Goal: Task Accomplishment & Management: Use online tool/utility

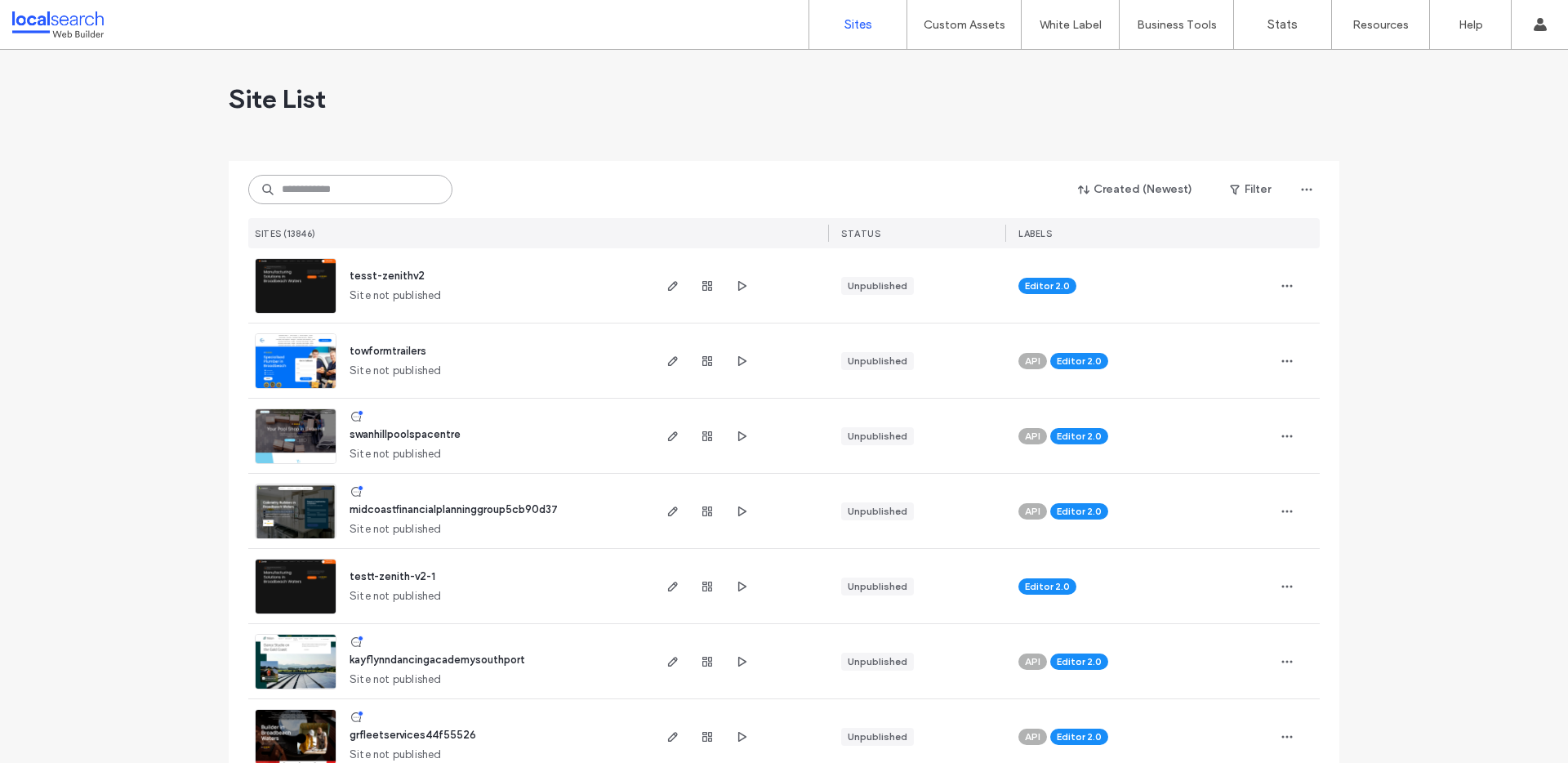
click at [397, 180] on input at bounding box center [350, 189] width 204 height 29
paste input "********"
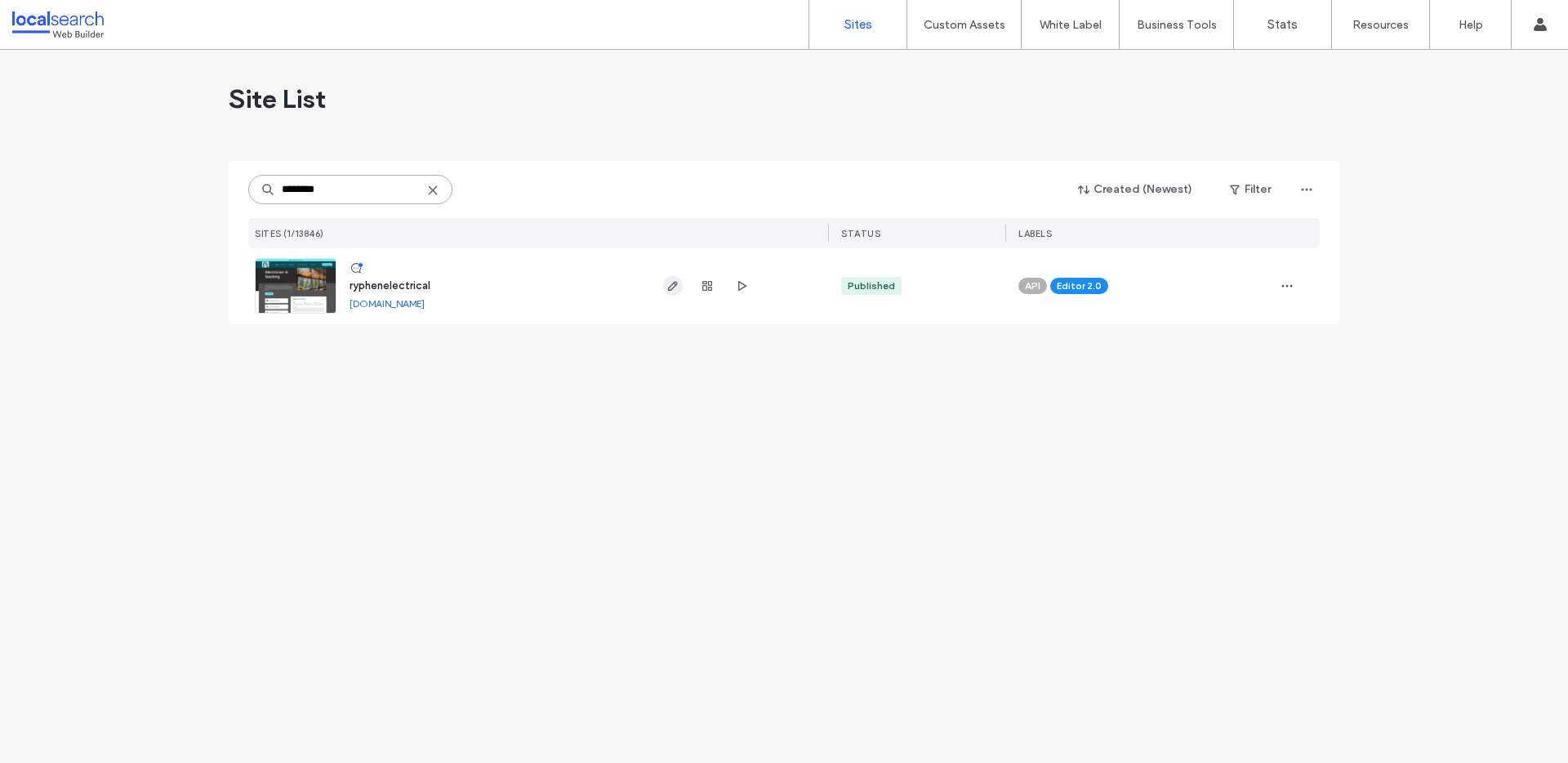
type input "********"
click at [665, 288] on span "button" at bounding box center [672, 285] width 19 height 19
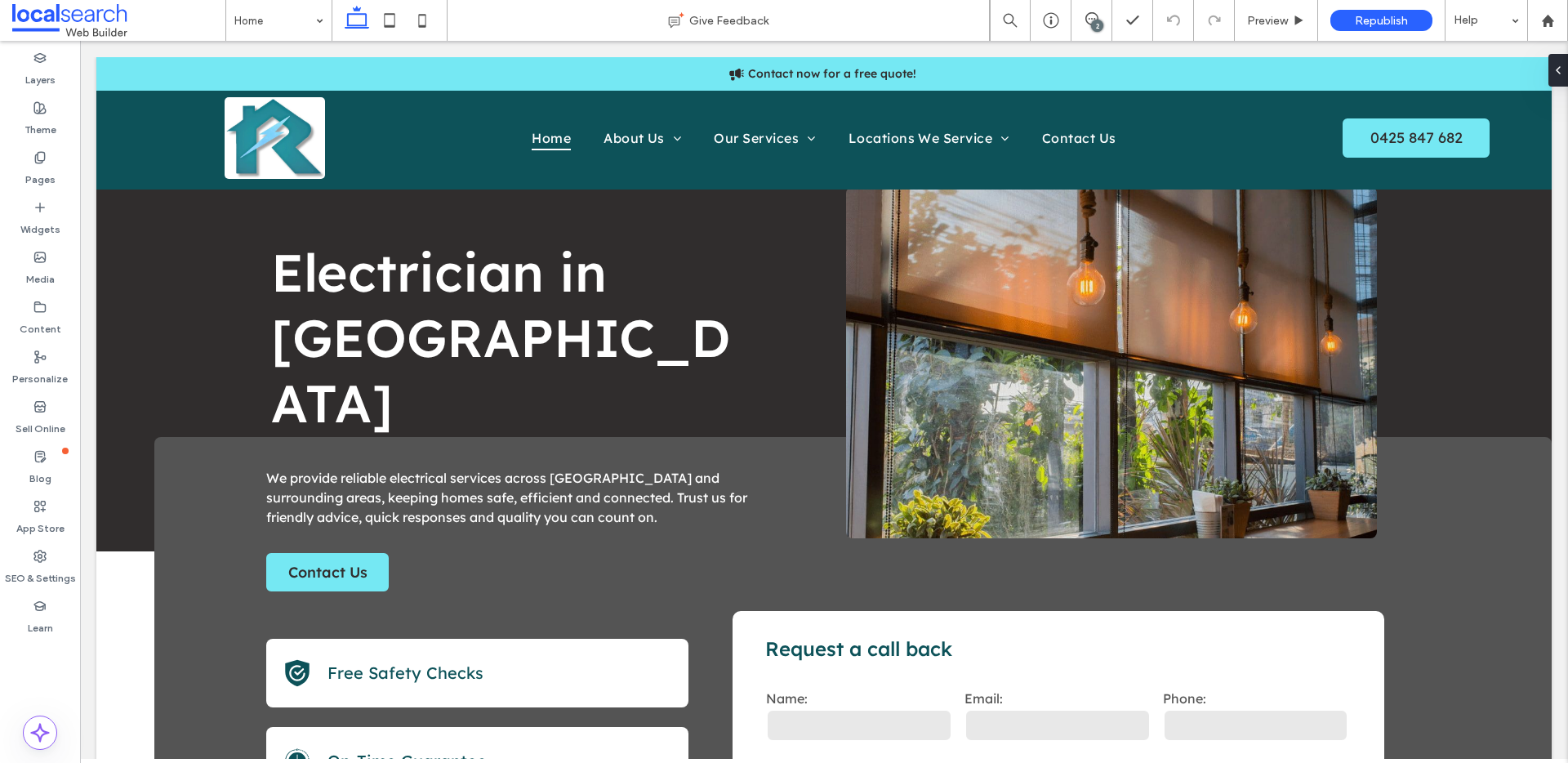
click at [1094, 20] on div "2" at bounding box center [1096, 25] width 13 height 13
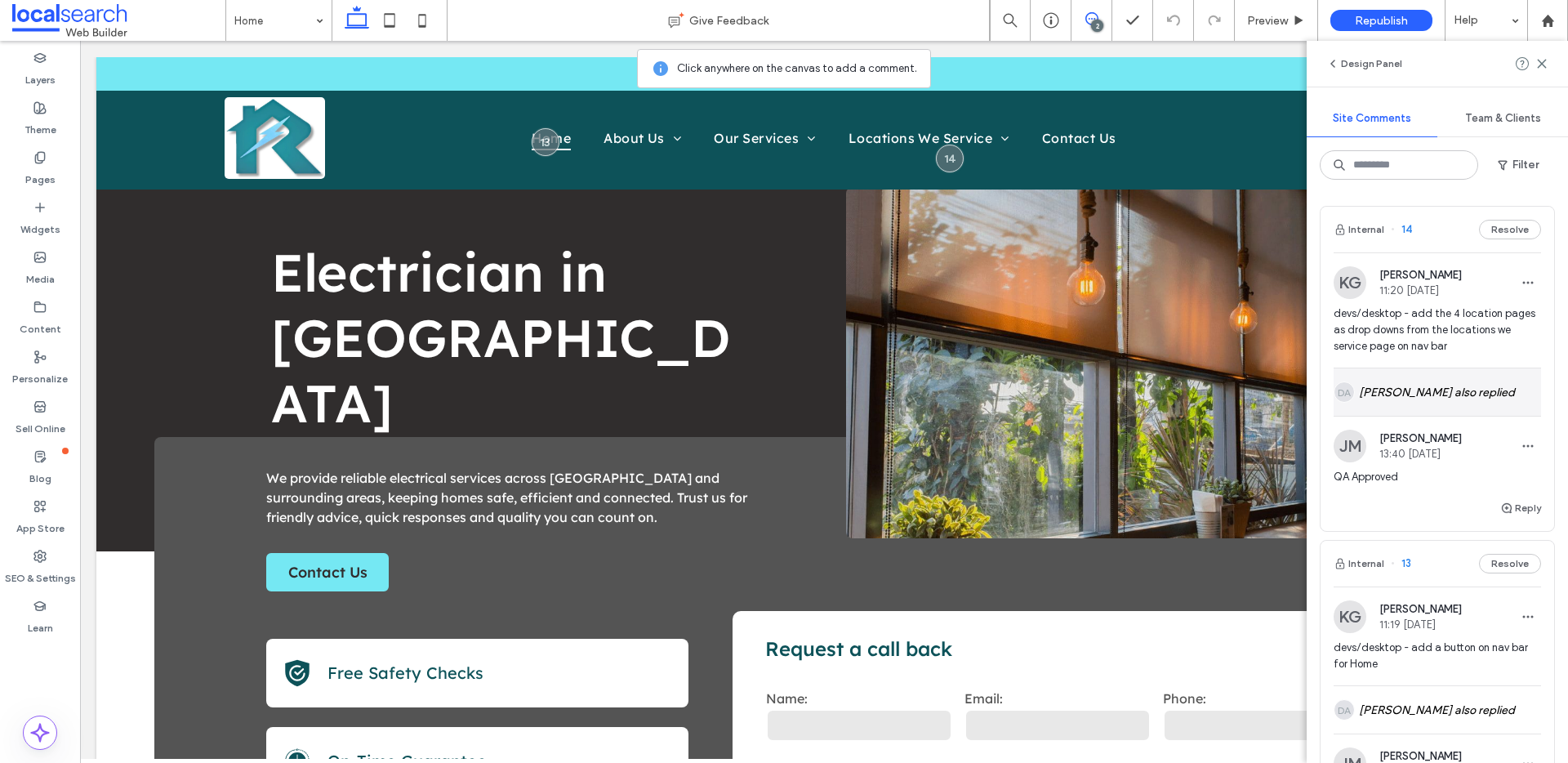
click at [1474, 388] on div "DA Daniel Anders also replied" at bounding box center [1437, 392] width 208 height 48
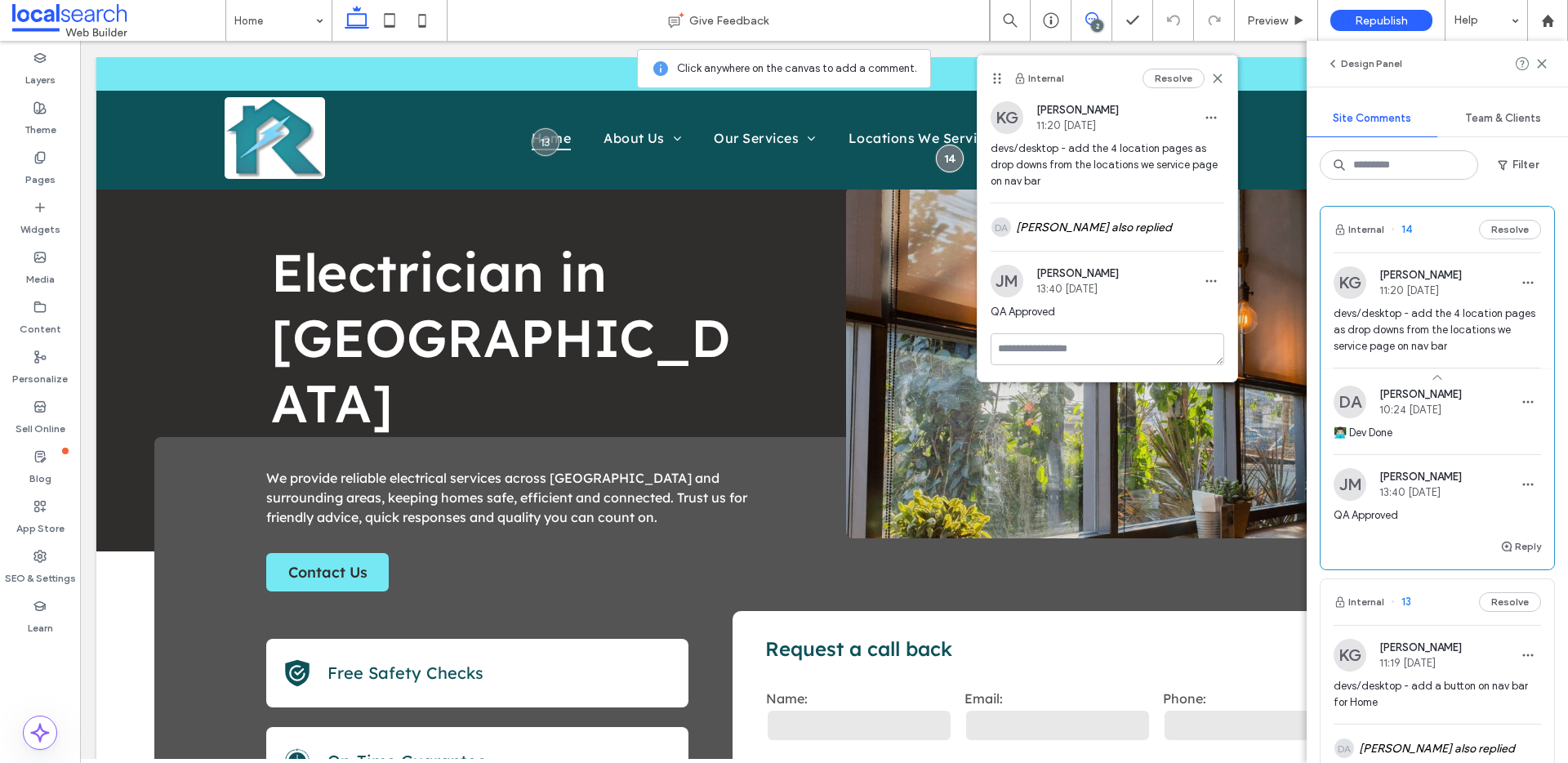
click at [1507, 214] on div "Internal 14 Resolve" at bounding box center [1437, 229] width 234 height 46
click at [1500, 239] on button "Resolve" at bounding box center [1510, 229] width 62 height 19
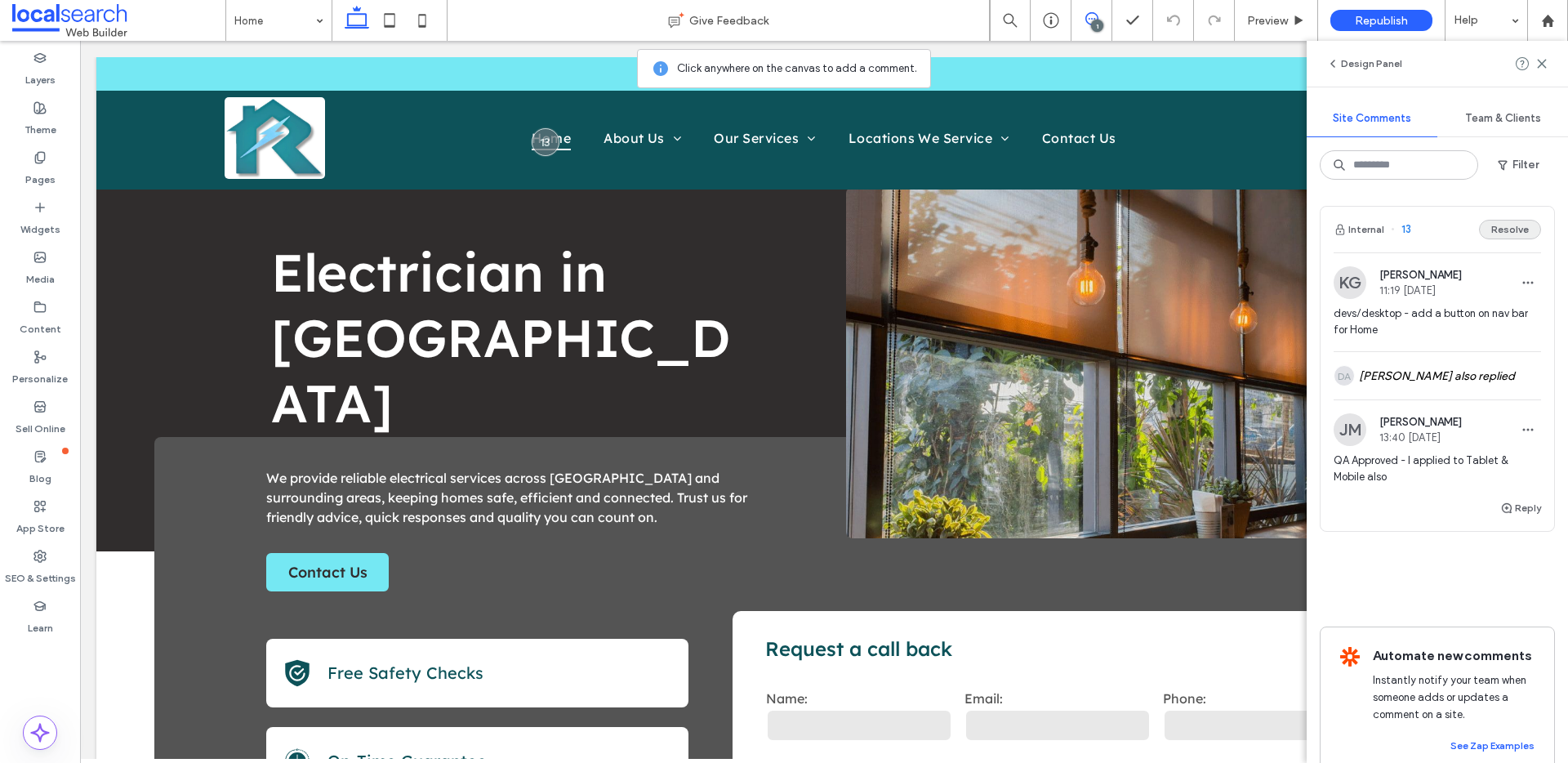
click at [1521, 224] on button "Resolve" at bounding box center [1510, 229] width 62 height 19
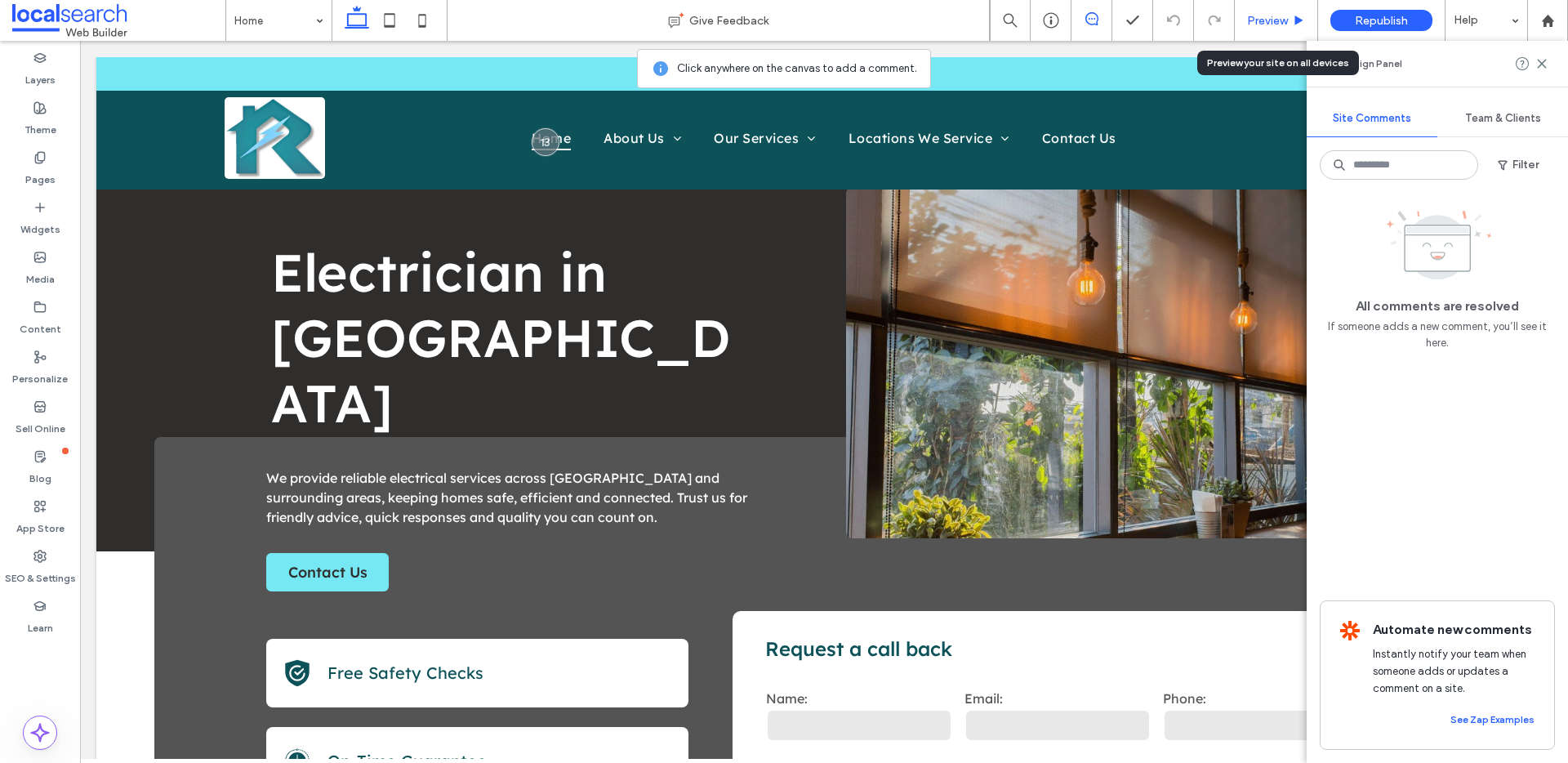
click at [1266, 18] on span "Preview" at bounding box center [1267, 20] width 41 height 14
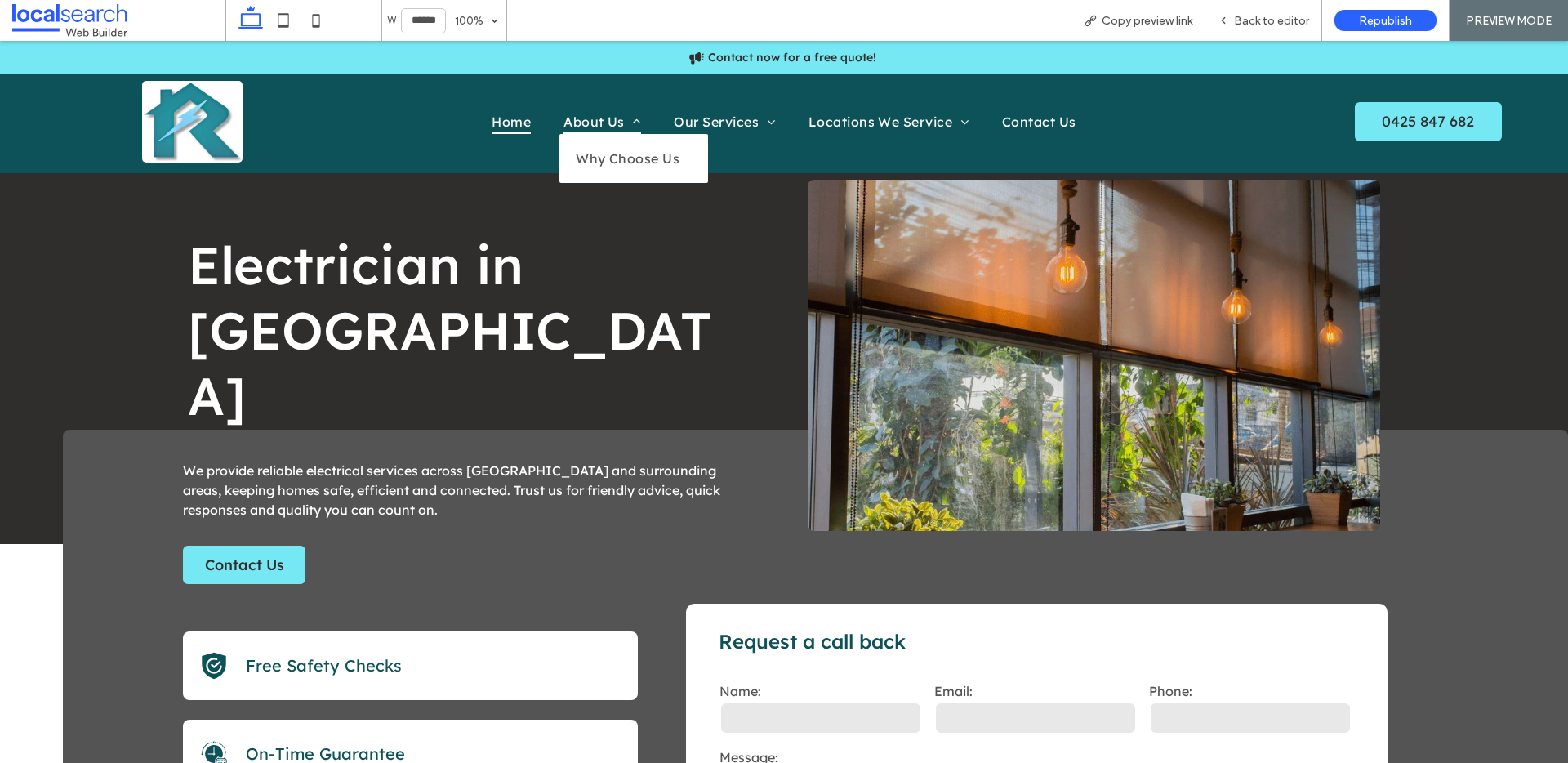
click at [582, 116] on span "About Us" at bounding box center [603, 121] width 78 height 24
click at [591, 121] on span "About Us" at bounding box center [603, 121] width 78 height 24
click at [605, 160] on span "Why Choose Us" at bounding box center [627, 158] width 104 height 17
click at [668, 166] on span "Why Choose Us" at bounding box center [627, 158] width 104 height 17
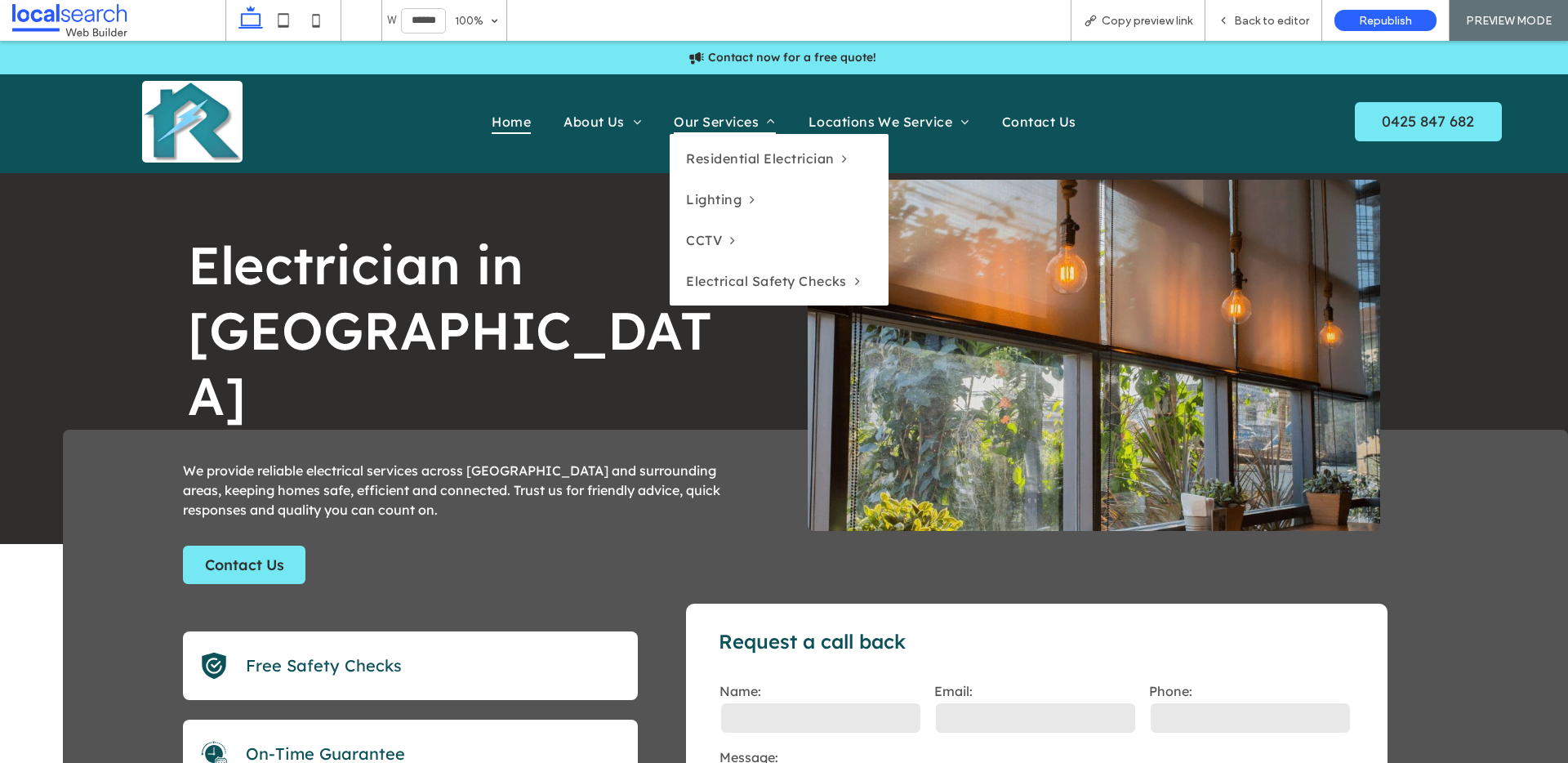
click at [703, 124] on span "Our Services" at bounding box center [724, 121] width 101 height 24
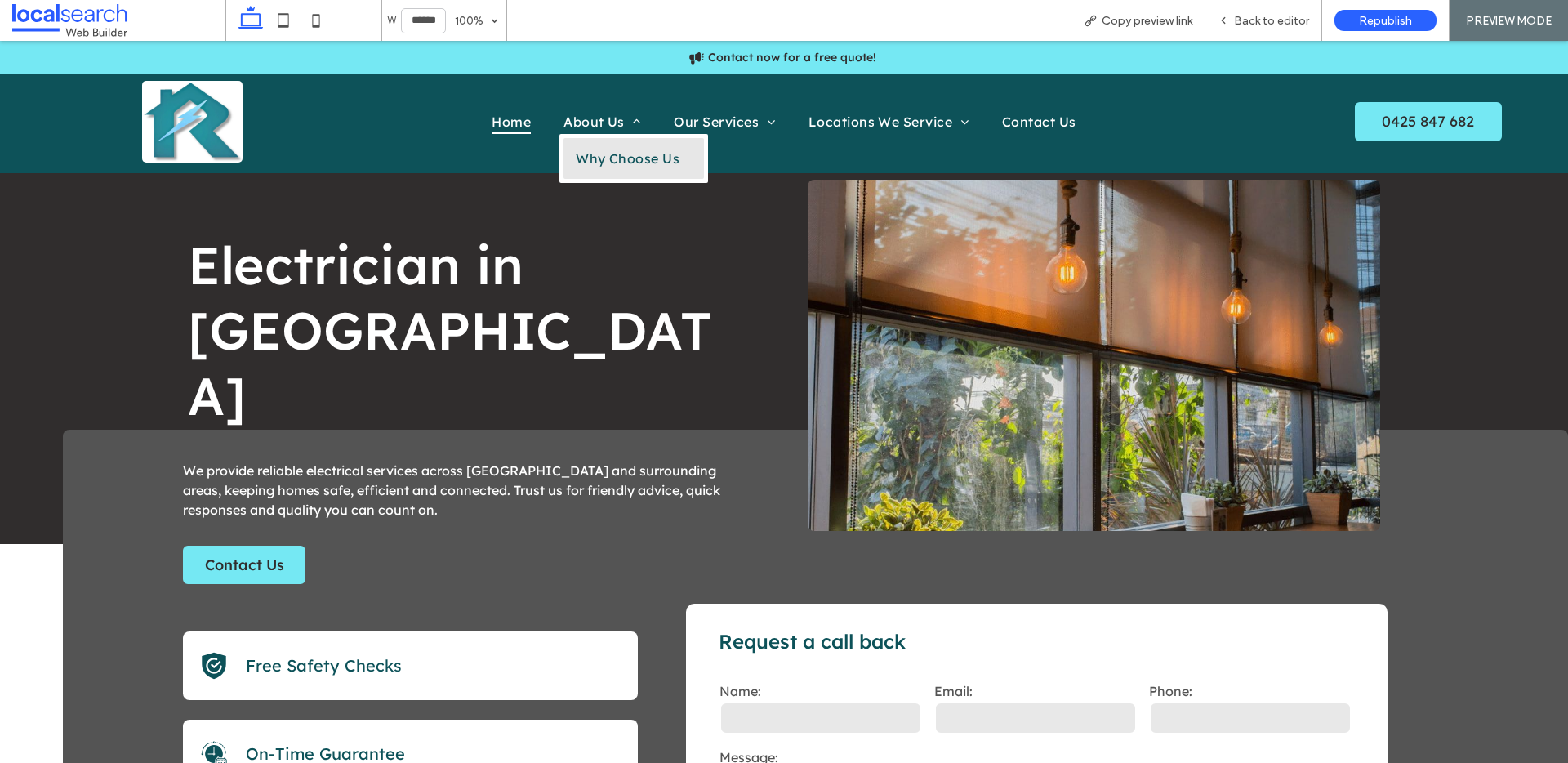
click at [611, 157] on span "Why Choose Us" at bounding box center [627, 158] width 104 height 17
click at [575, 116] on span "About Us" at bounding box center [603, 121] width 78 height 24
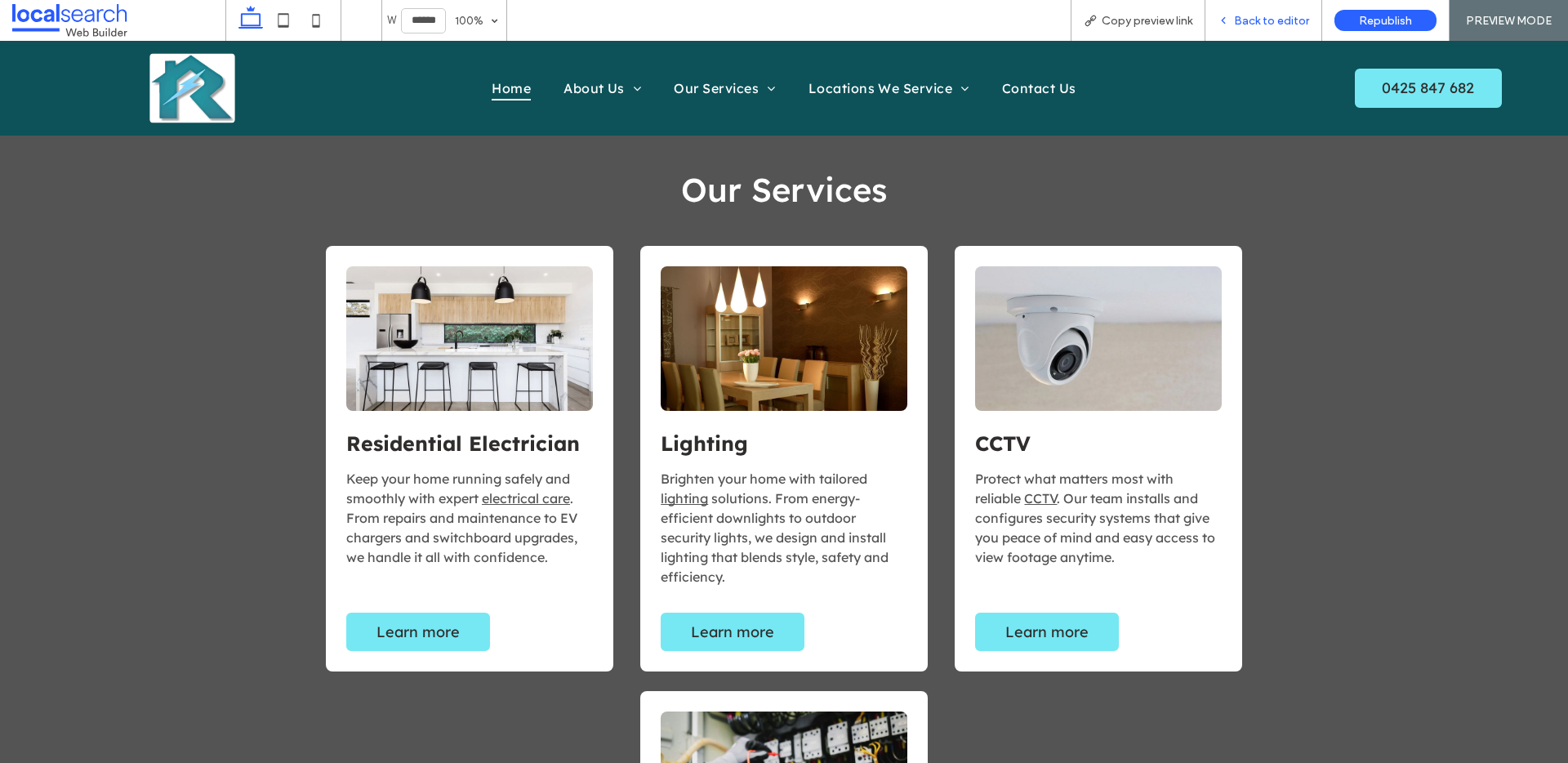
click at [1250, 15] on span "Back to editor" at bounding box center [1270, 20] width 75 height 14
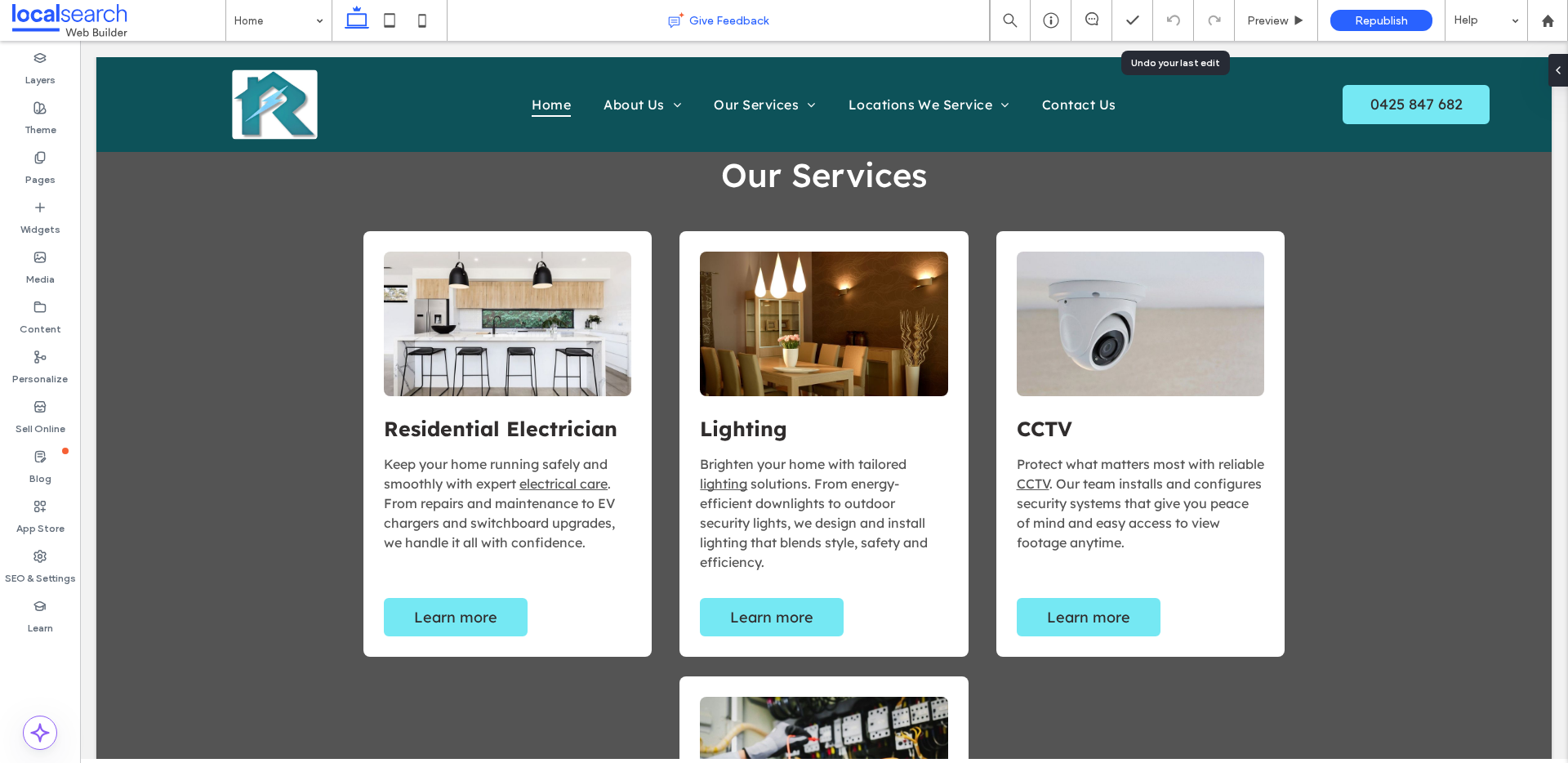
scroll to position [1491, 0]
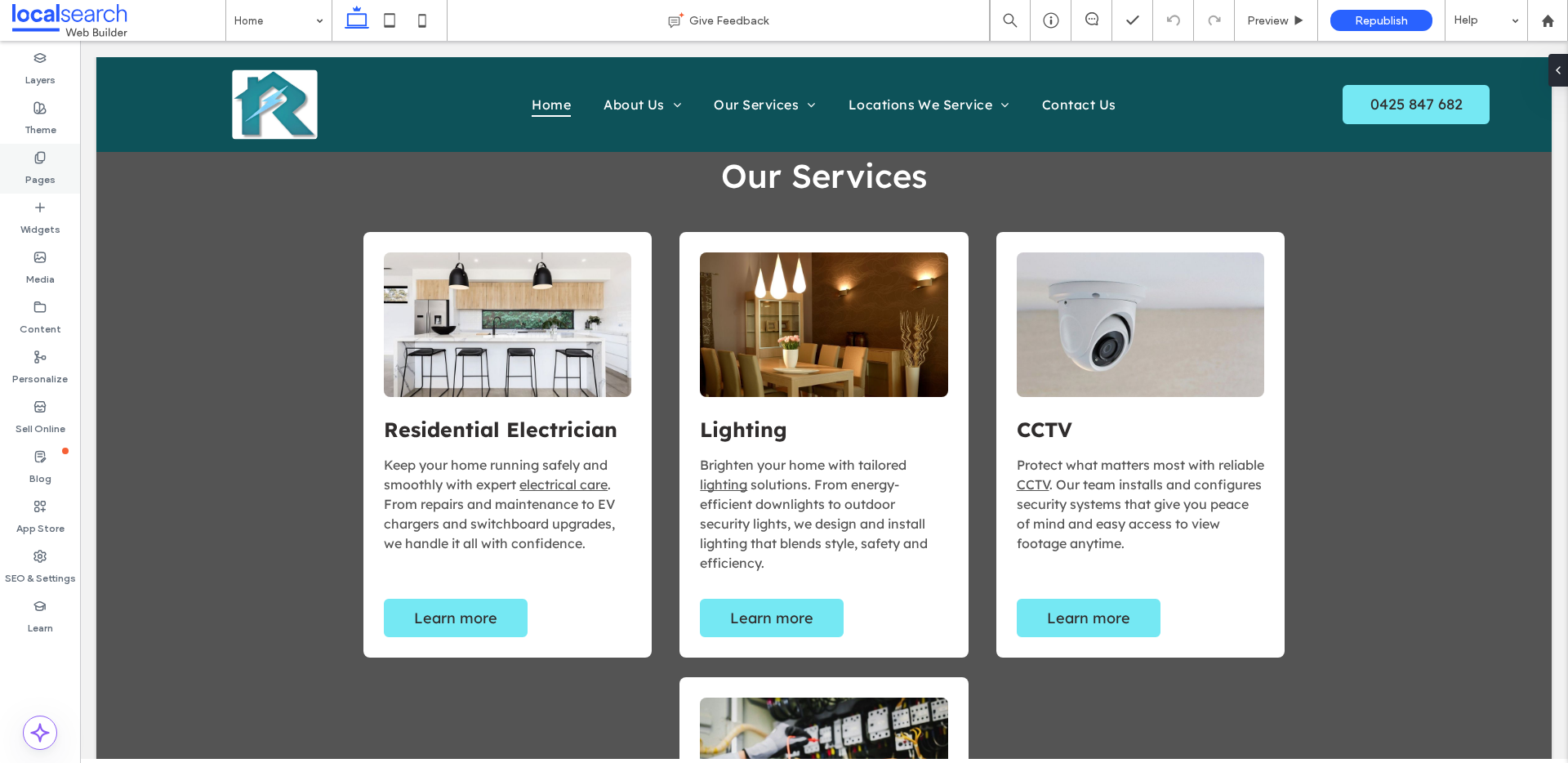
click at [51, 154] on div "Pages" at bounding box center [40, 168] width 80 height 50
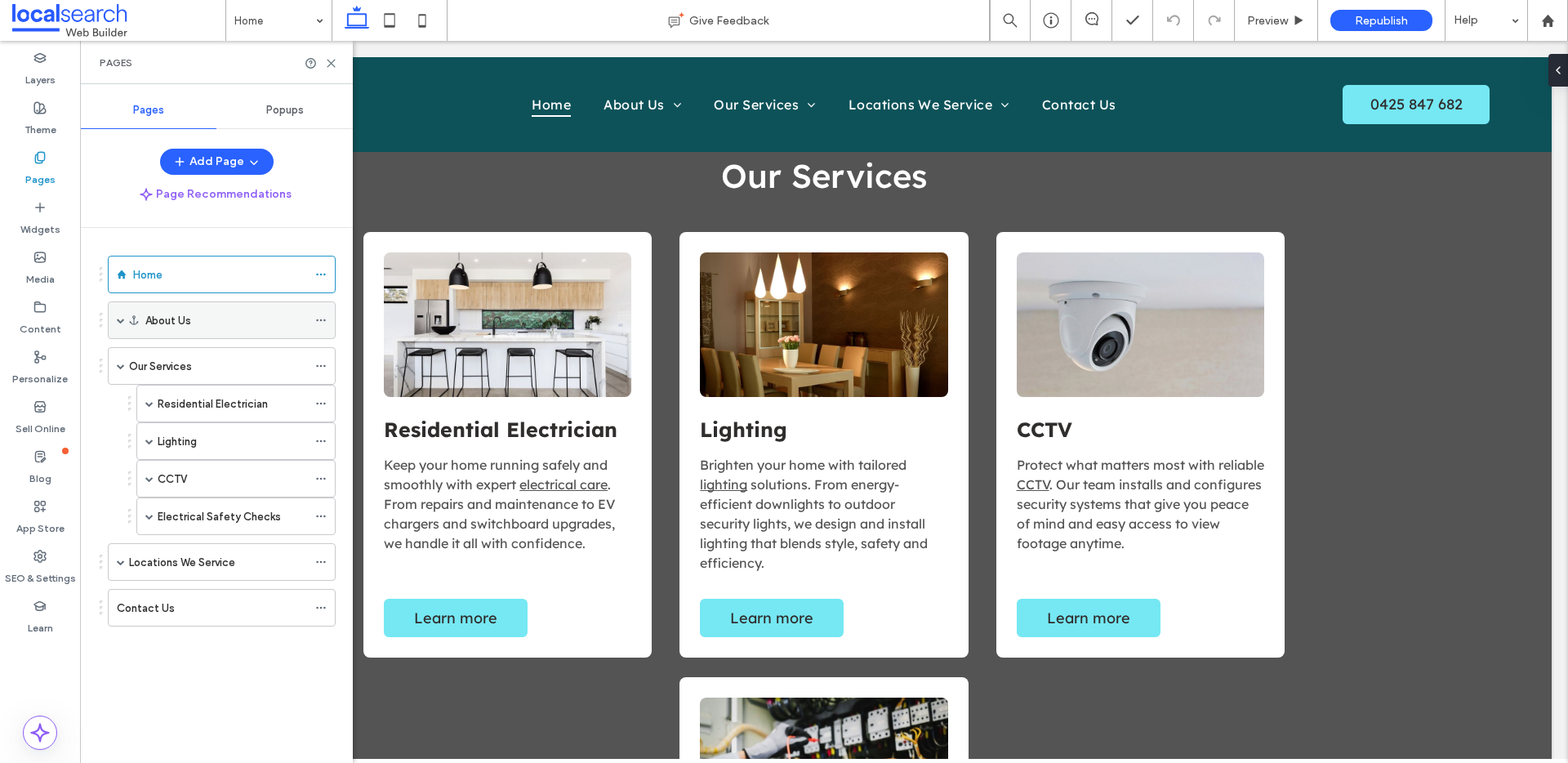
click at [134, 320] on use at bounding box center [134, 319] width 8 height 9
click at [122, 320] on span at bounding box center [120, 320] width 8 height 8
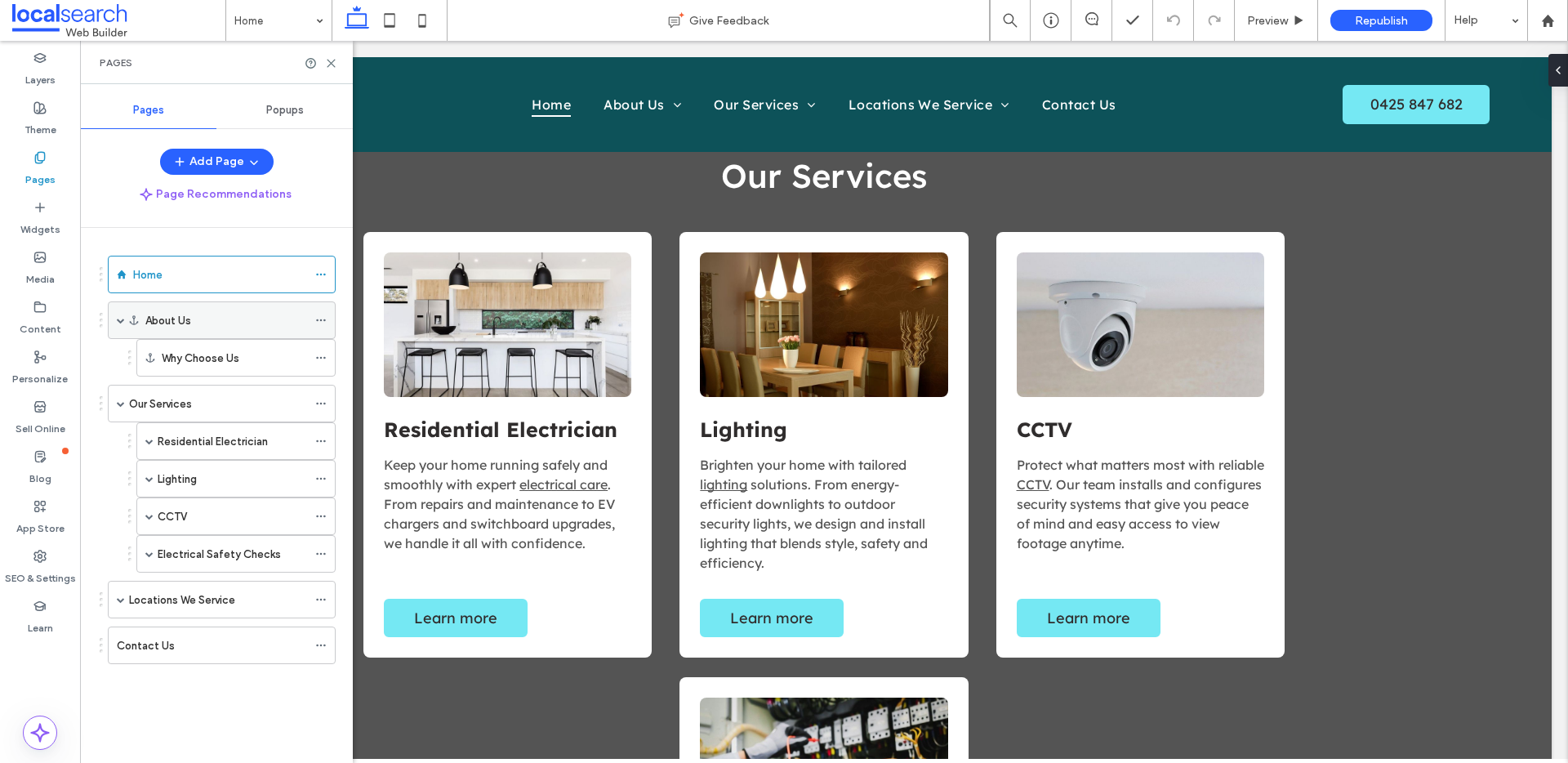
click at [319, 320] on icon at bounding box center [321, 320] width 12 height 12
click at [334, 59] on use at bounding box center [331, 63] width 8 height 8
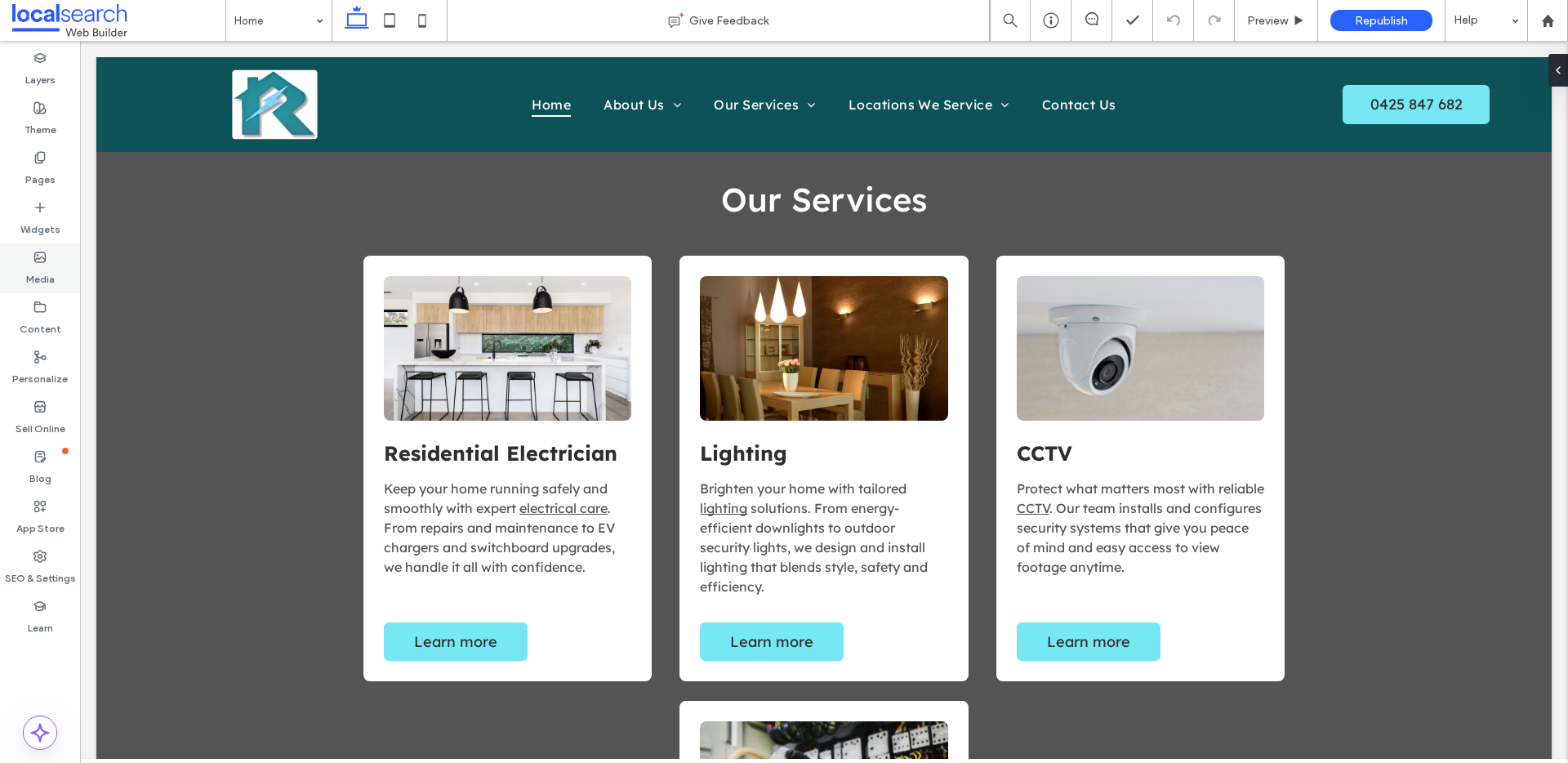
scroll to position [1466, 0]
click at [1264, 11] on div "Preview" at bounding box center [1276, 20] width 83 height 41
click at [1262, 18] on span "Preview" at bounding box center [1267, 20] width 41 height 14
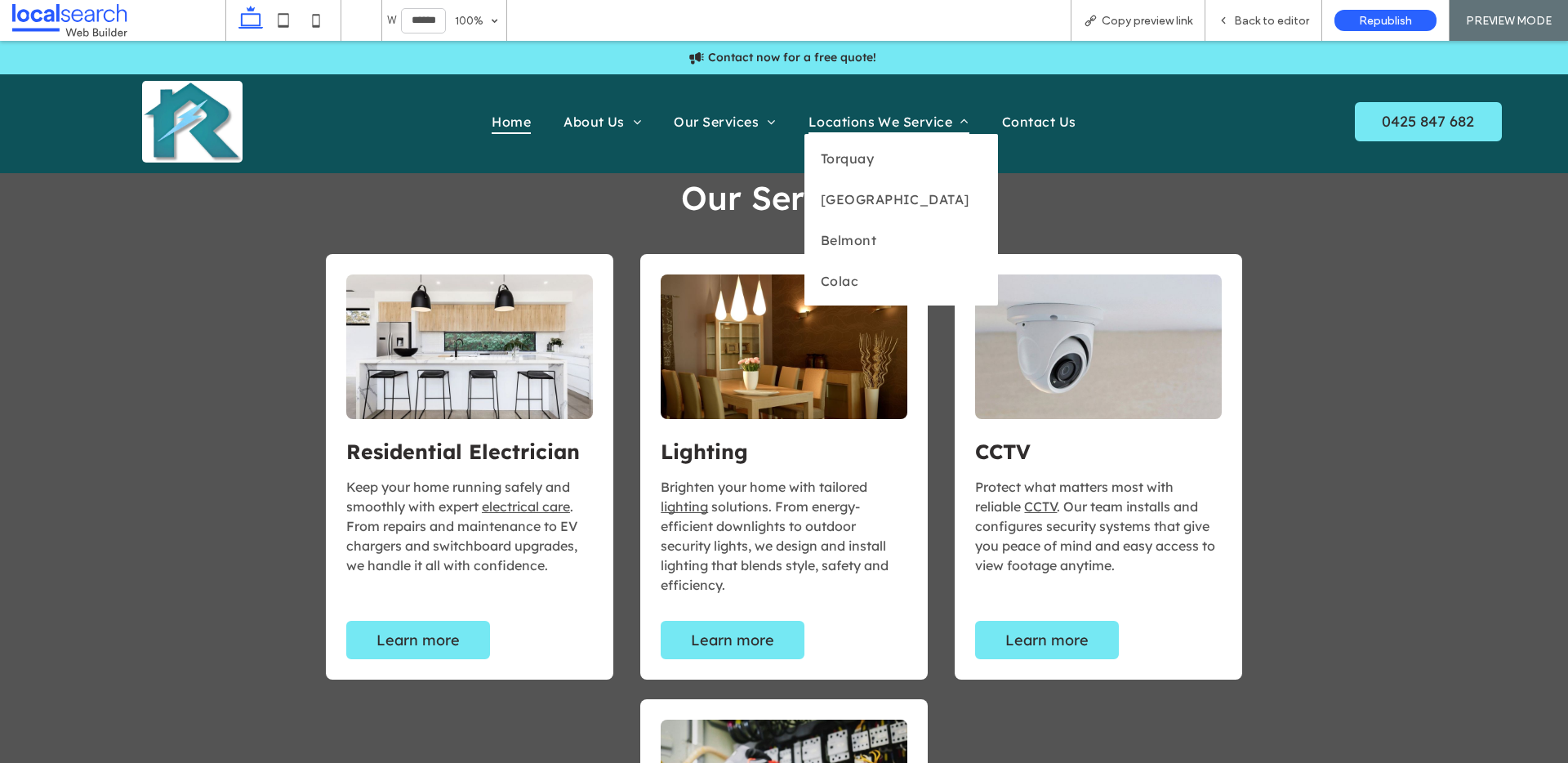
scroll to position [1472, 0]
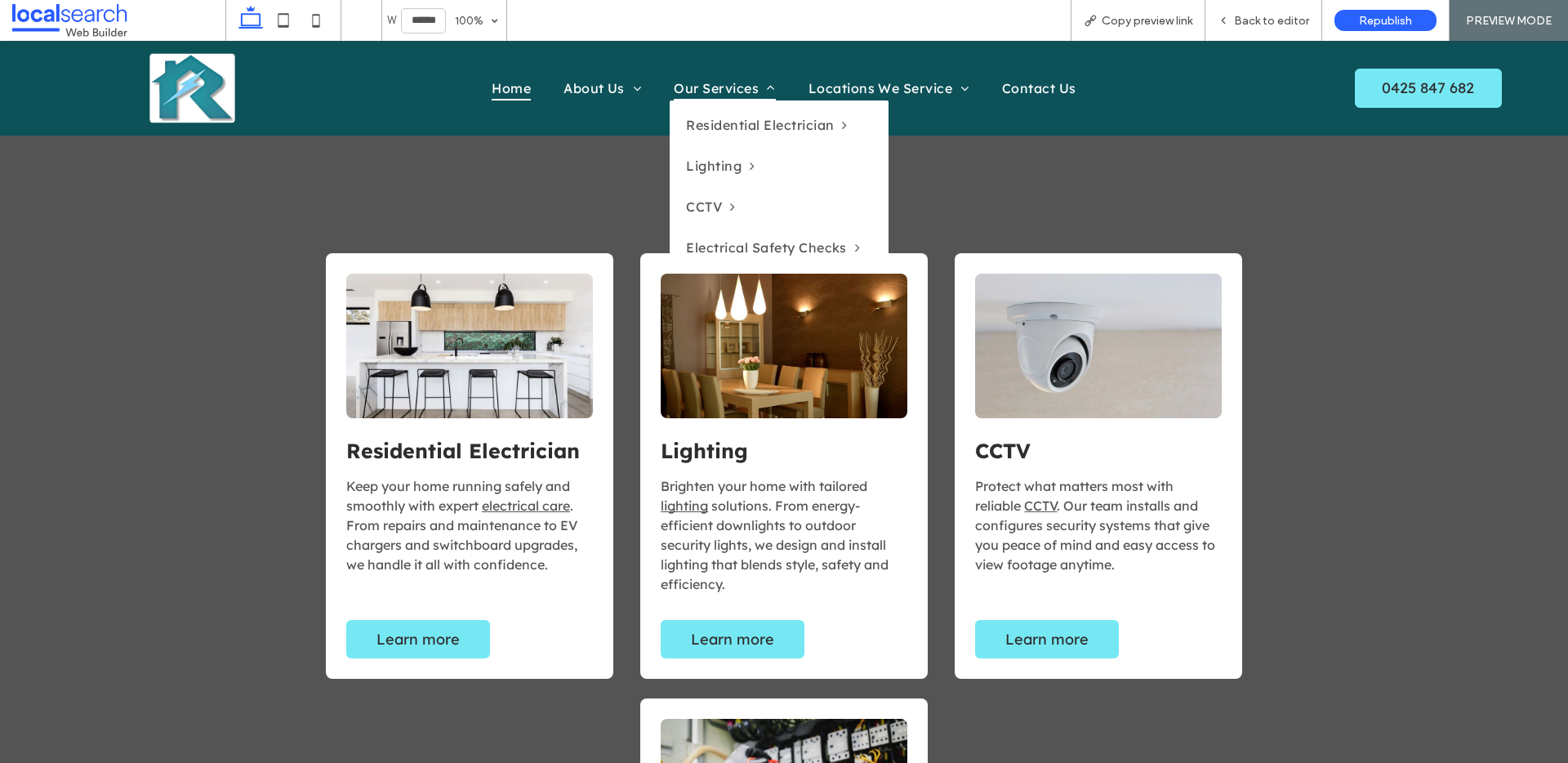
click at [721, 89] on span "Our Services" at bounding box center [724, 87] width 101 height 24
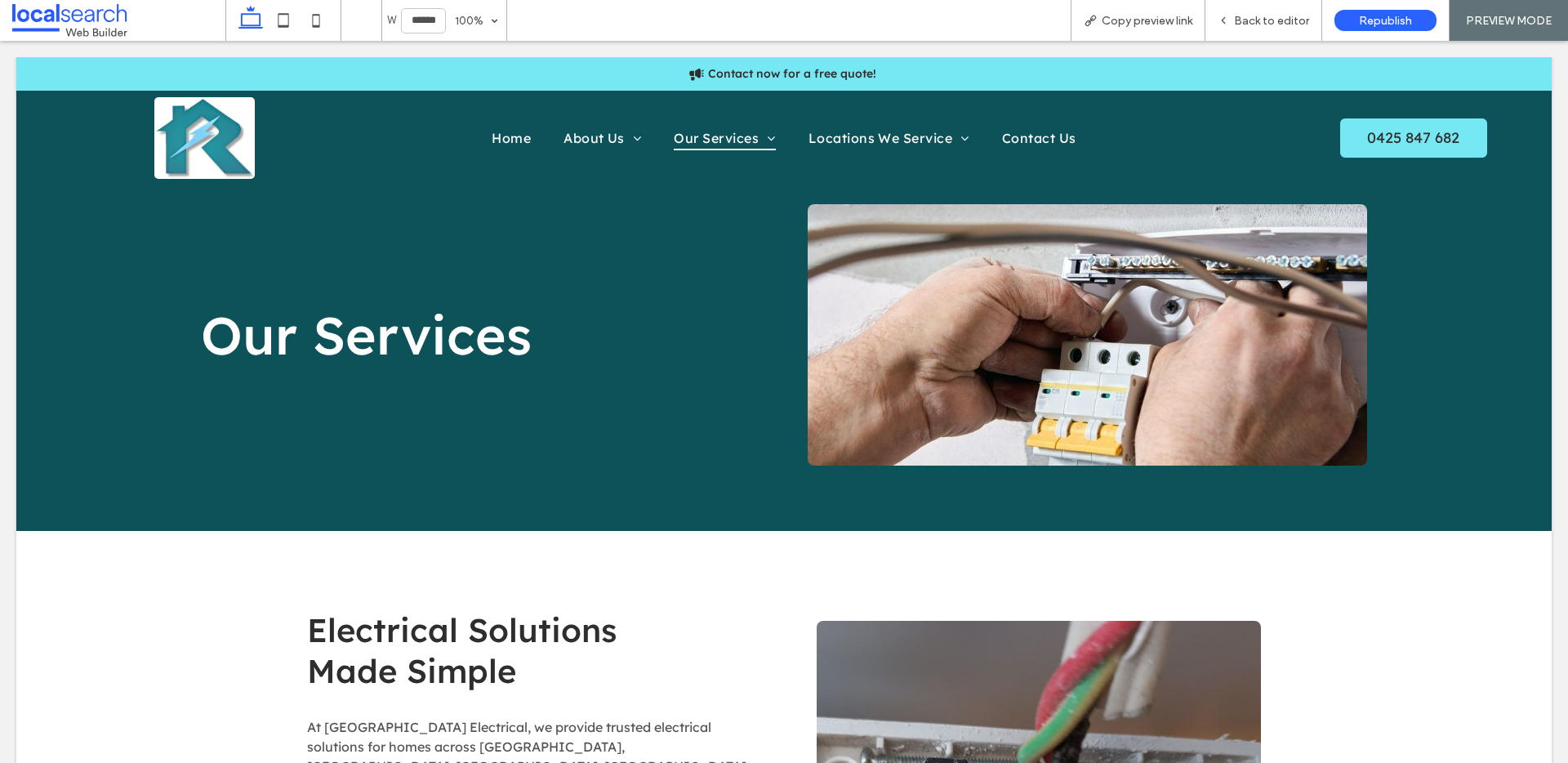
scroll to position [0, 0]
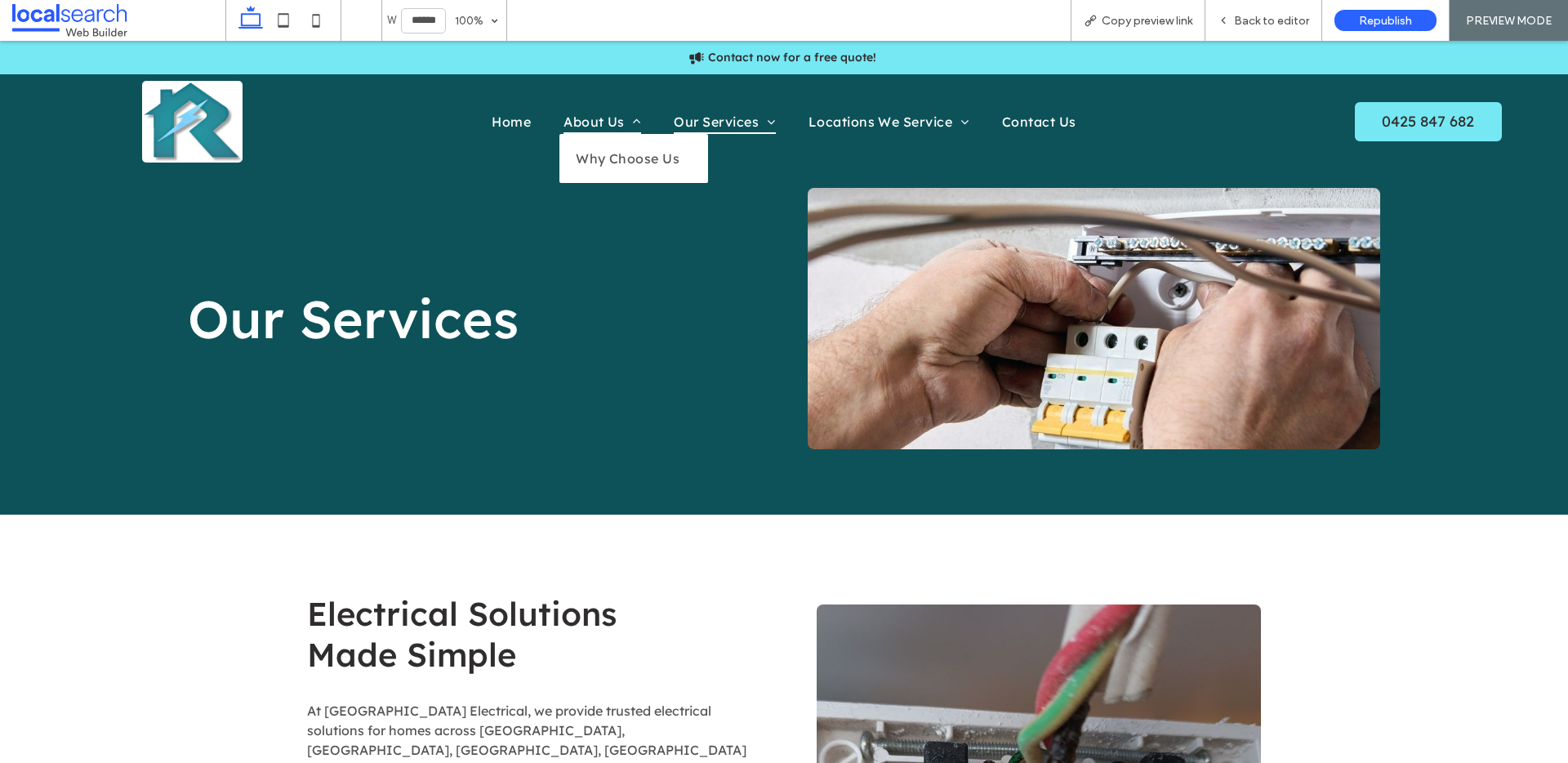
click at [587, 117] on span "About Us" at bounding box center [603, 121] width 78 height 24
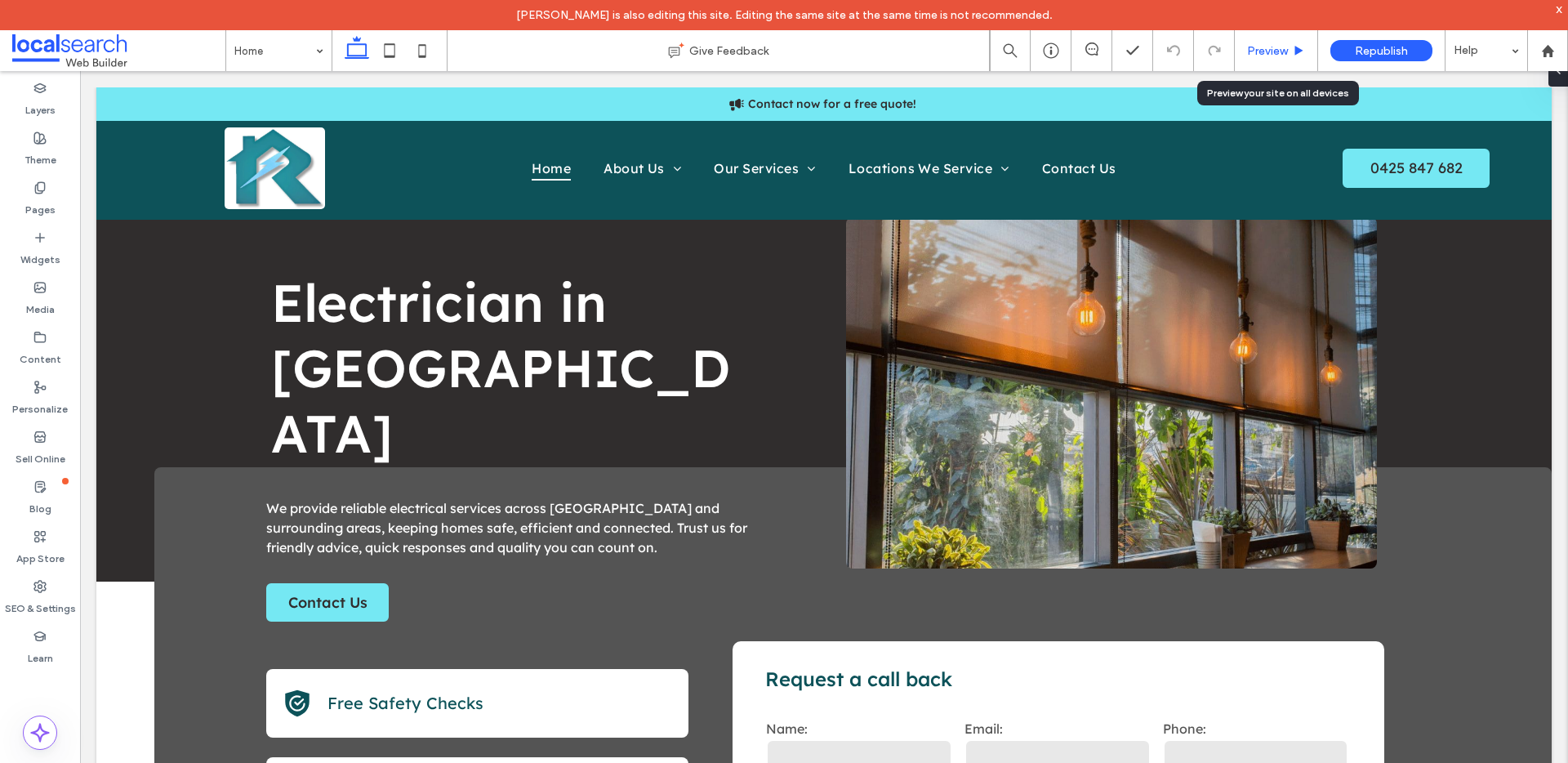
click at [1260, 44] on span "Preview" at bounding box center [1267, 50] width 41 height 14
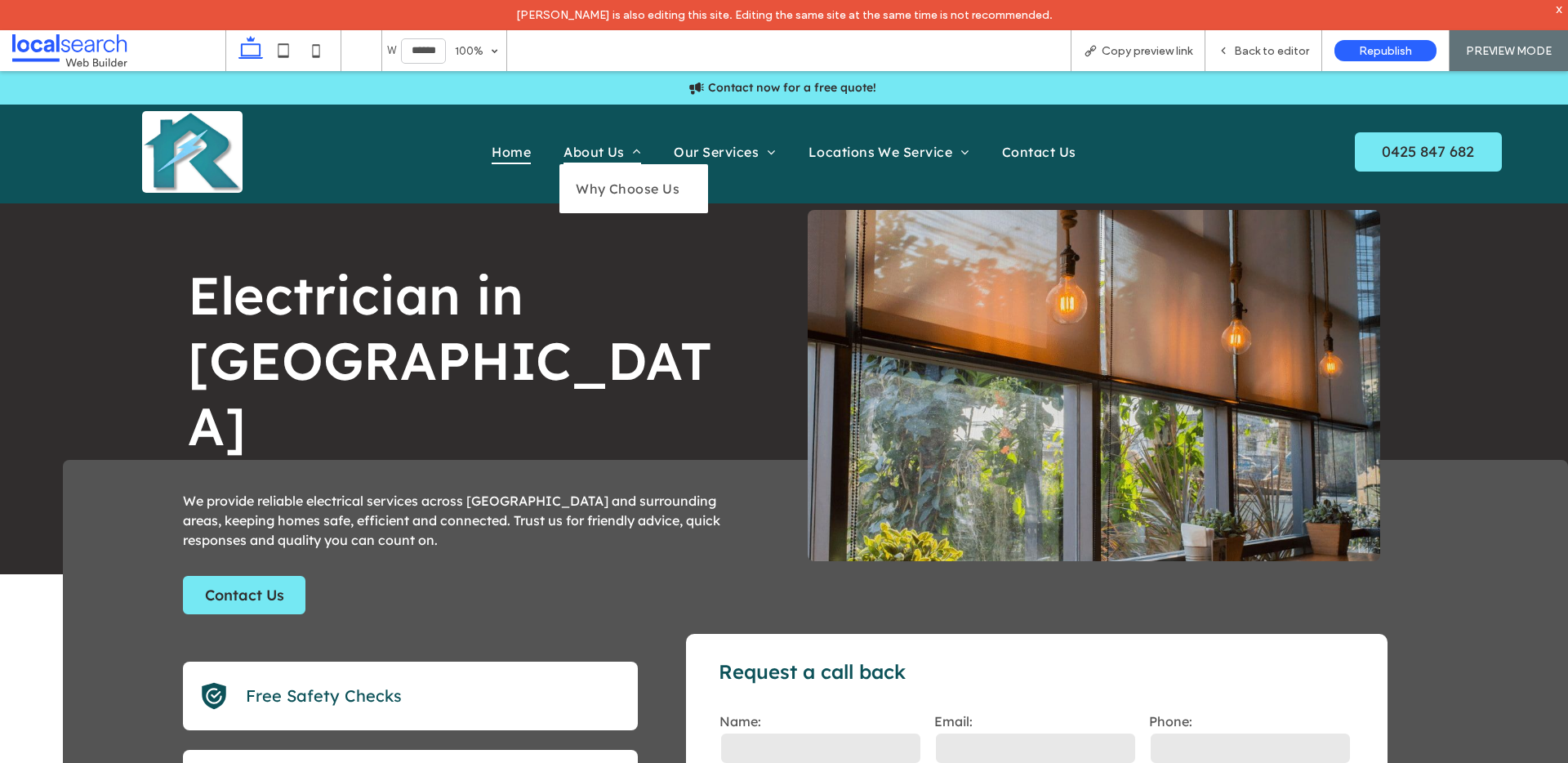
click at [597, 150] on span "About Us" at bounding box center [603, 151] width 78 height 24
